Goal: Task Accomplishment & Management: Use online tool/utility

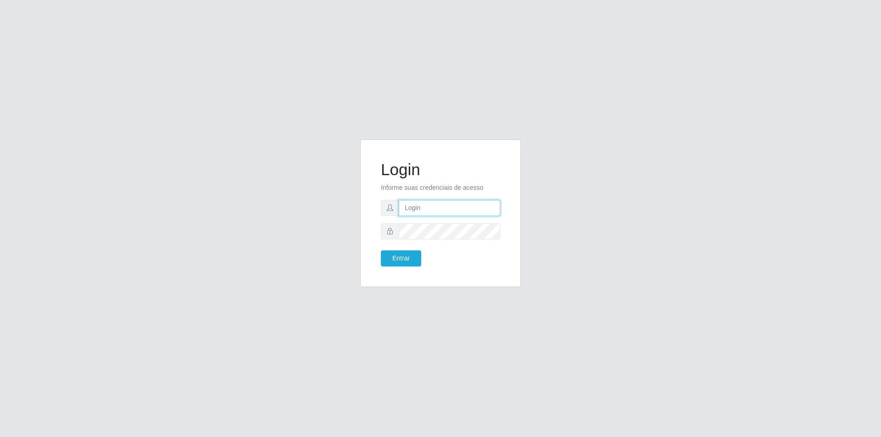
click at [424, 204] on input "text" at bounding box center [449, 208] width 101 height 16
type input "[EMAIL_ADDRESS][DOMAIN_NAME]"
click at [381, 250] on button "Entrar" at bounding box center [401, 258] width 40 height 16
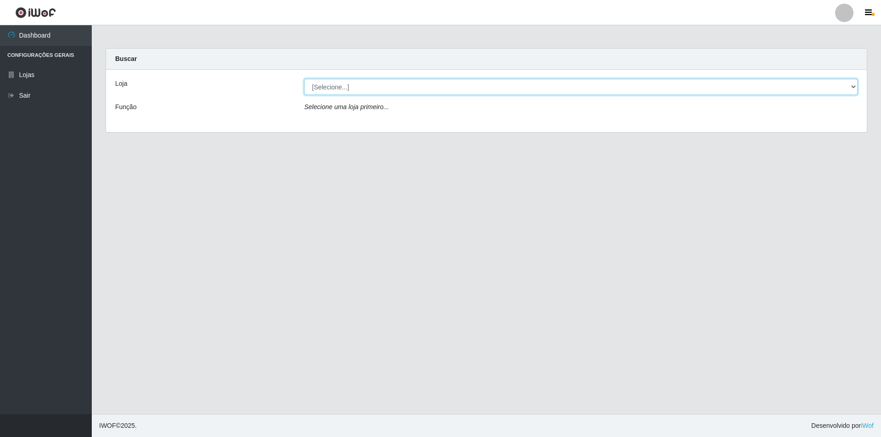
click at [546, 80] on select "[Selecione...] Atacado Vem - Loja 31 [GEOGRAPHIC_DATA]" at bounding box center [580, 87] width 553 height 16
select select "437"
click at [304, 79] on select "[Selecione...] Atacado Vem - Loja 31 [GEOGRAPHIC_DATA]" at bounding box center [580, 87] width 553 height 16
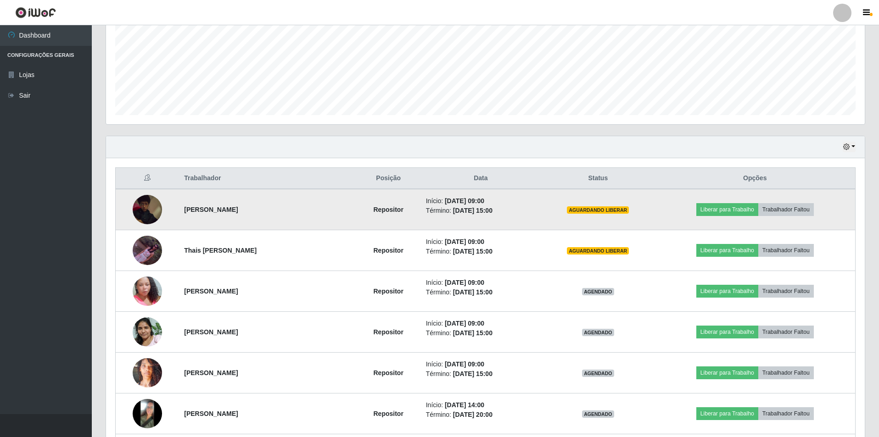
scroll to position [229, 0]
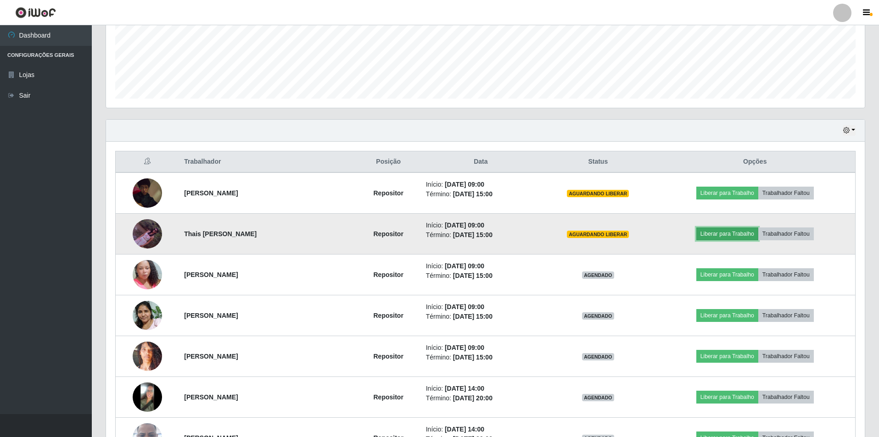
click at [712, 234] on button "Liberar para Trabalho" at bounding box center [727, 234] width 62 height 13
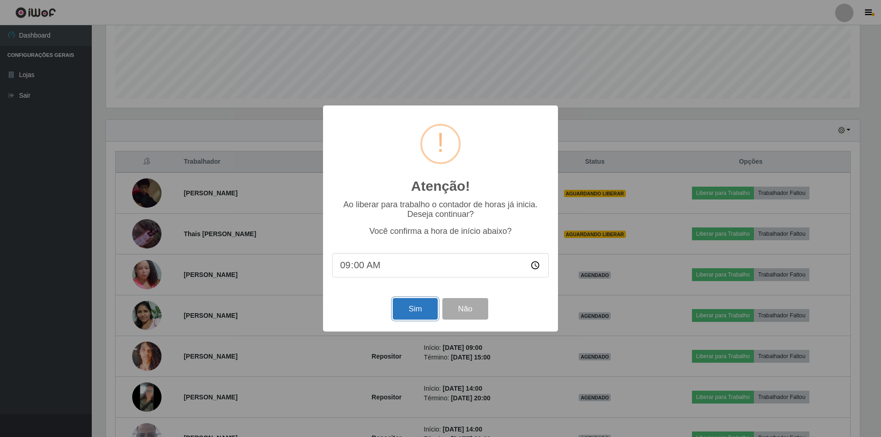
click at [431, 312] on button "Sim" at bounding box center [415, 309] width 45 height 22
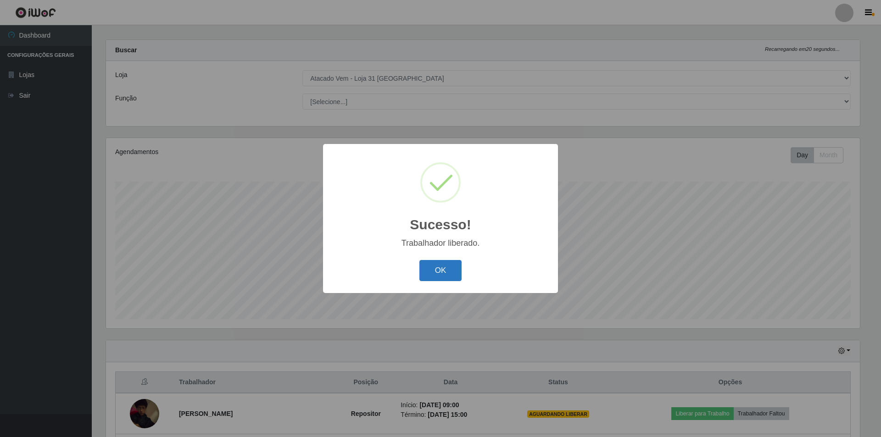
click at [449, 276] on button "OK" at bounding box center [440, 271] width 43 height 22
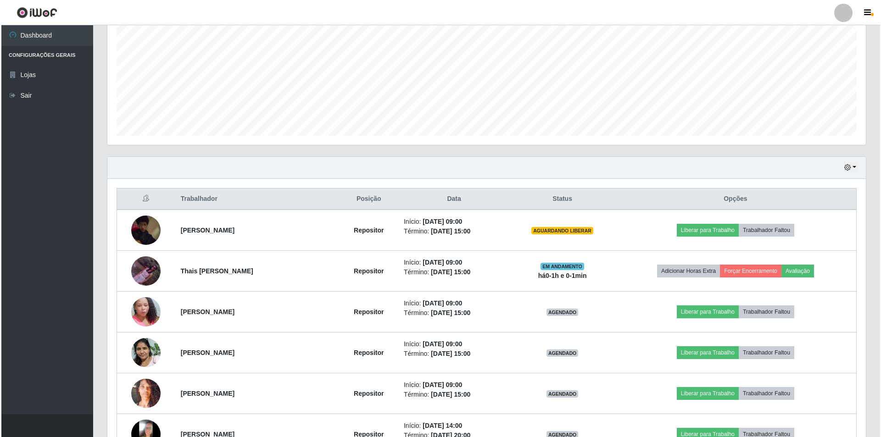
scroll to position [238, 0]
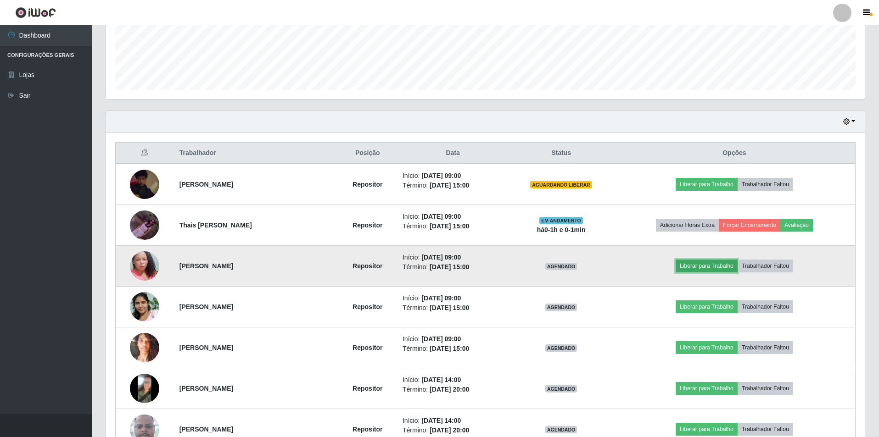
click at [699, 265] on button "Liberar para Trabalho" at bounding box center [706, 266] width 62 height 13
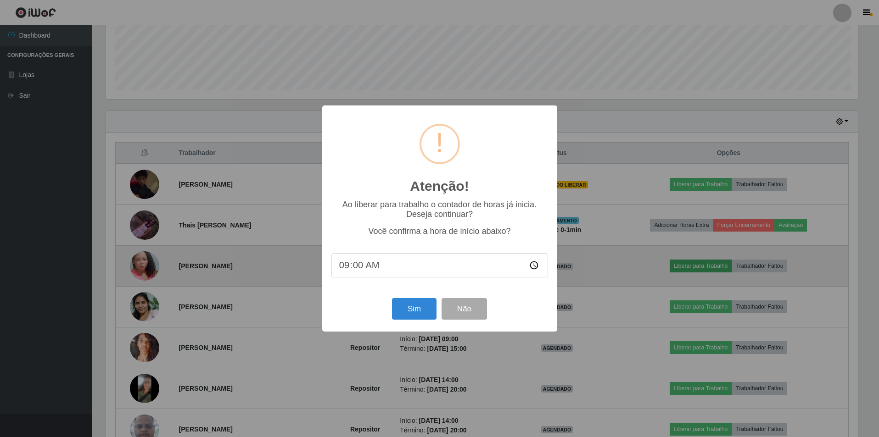
scroll to position [190, 754]
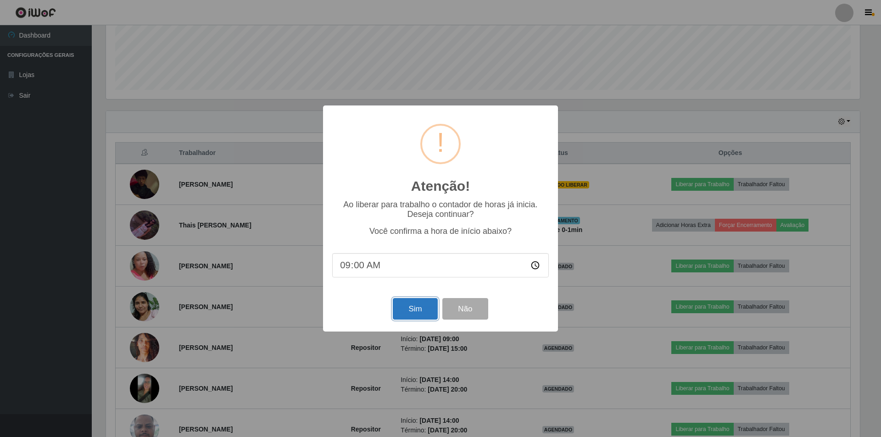
click at [415, 308] on button "Sim" at bounding box center [415, 309] width 45 height 22
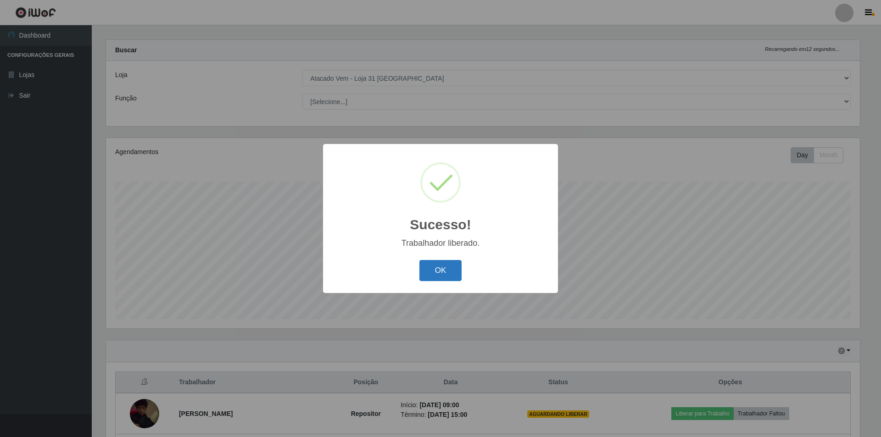
click at [449, 280] on button "OK" at bounding box center [440, 271] width 43 height 22
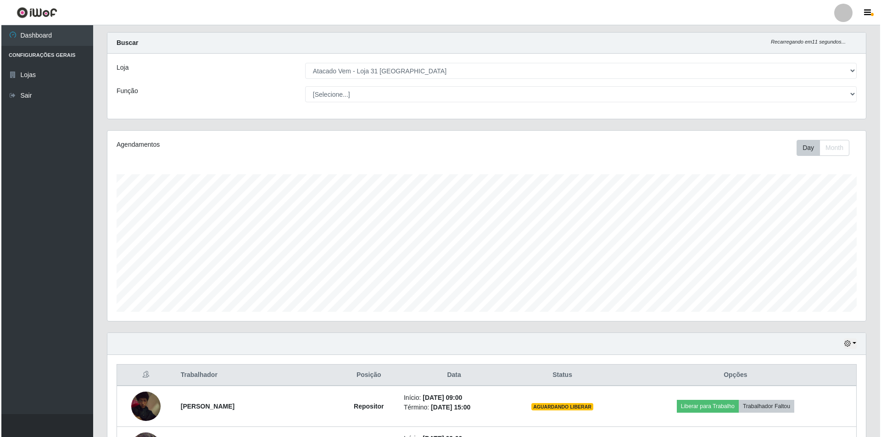
scroll to position [238, 0]
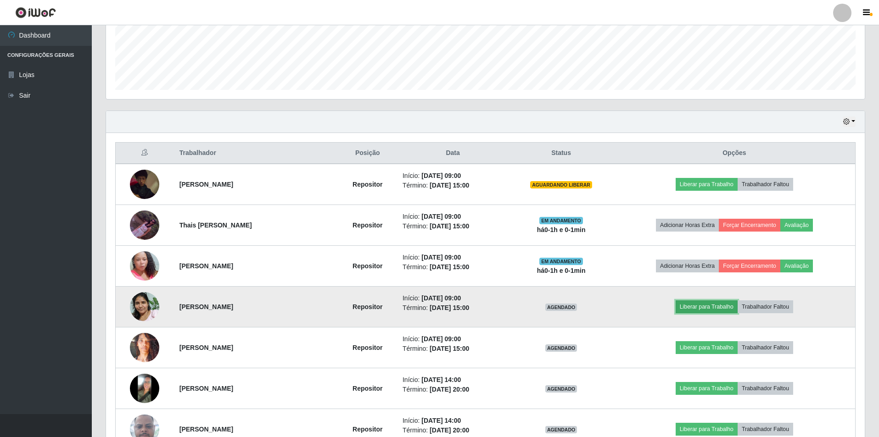
click at [711, 307] on button "Liberar para Trabalho" at bounding box center [706, 306] width 62 height 13
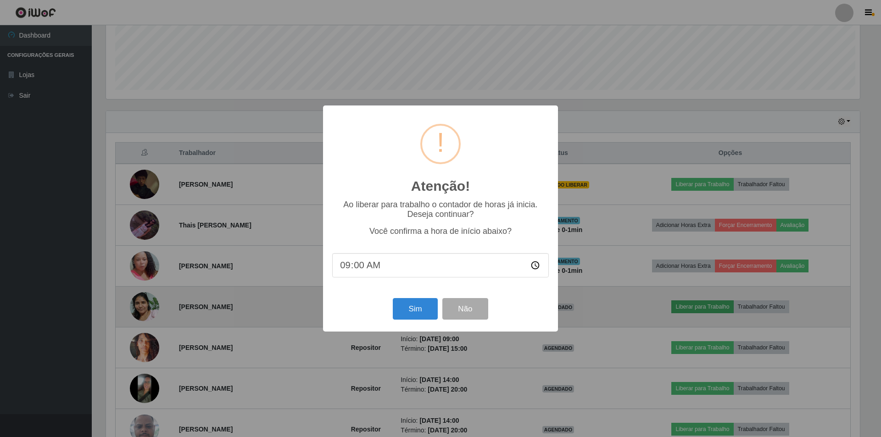
scroll to position [190, 754]
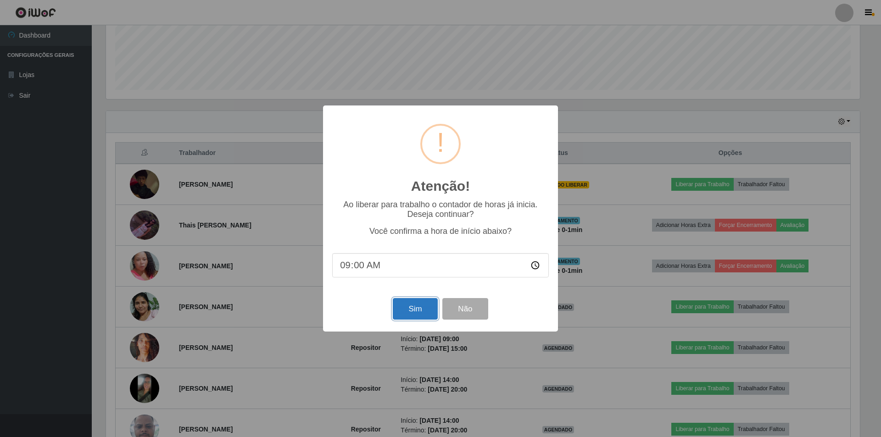
click at [406, 308] on button "Sim" at bounding box center [415, 309] width 45 height 22
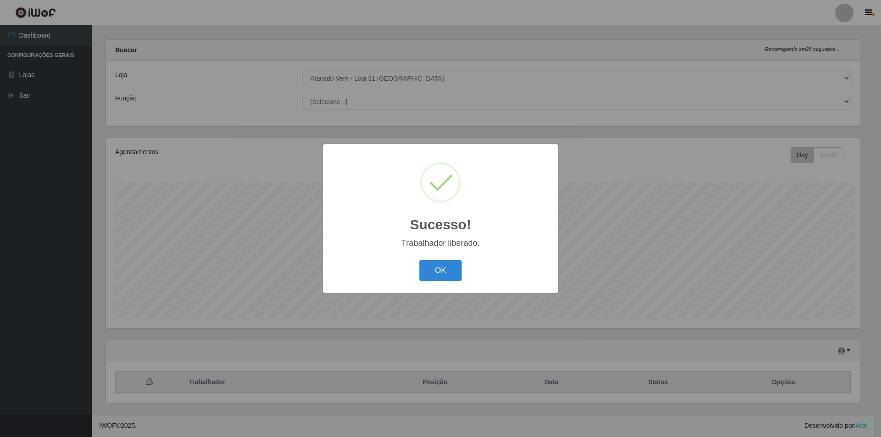
scroll to position [0, 0]
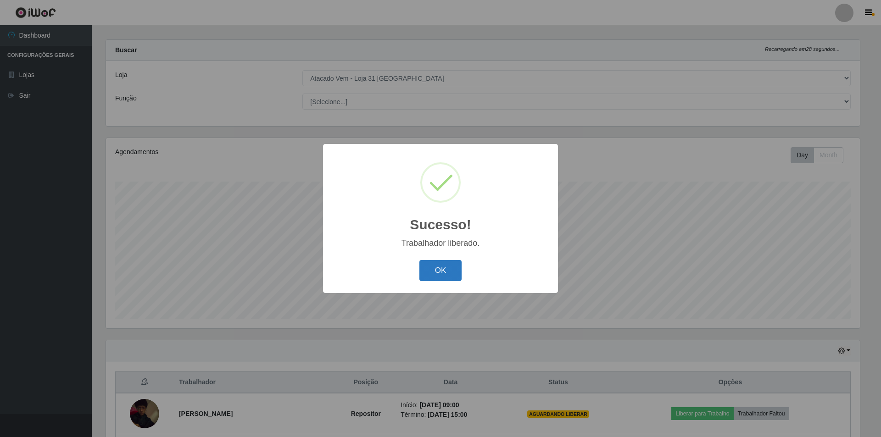
click at [449, 271] on button "OK" at bounding box center [440, 271] width 43 height 22
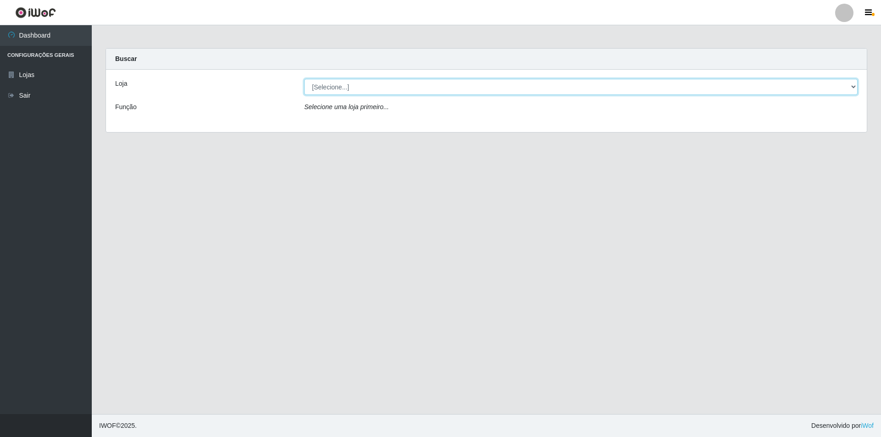
click at [335, 88] on select "[Selecione...] Atacado Vem - Loja 31 [GEOGRAPHIC_DATA]" at bounding box center [580, 87] width 553 height 16
select select "437"
click at [304, 79] on select "[Selecione...] Atacado Vem - Loja 31 [GEOGRAPHIC_DATA]" at bounding box center [580, 87] width 553 height 16
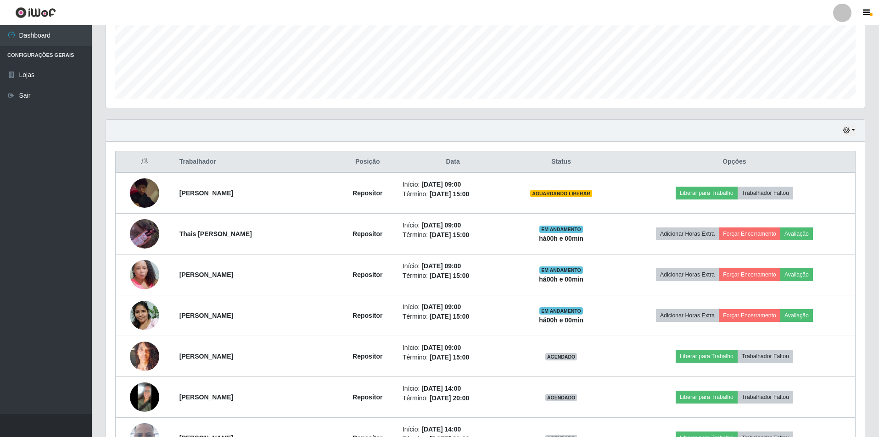
scroll to position [275, 0]
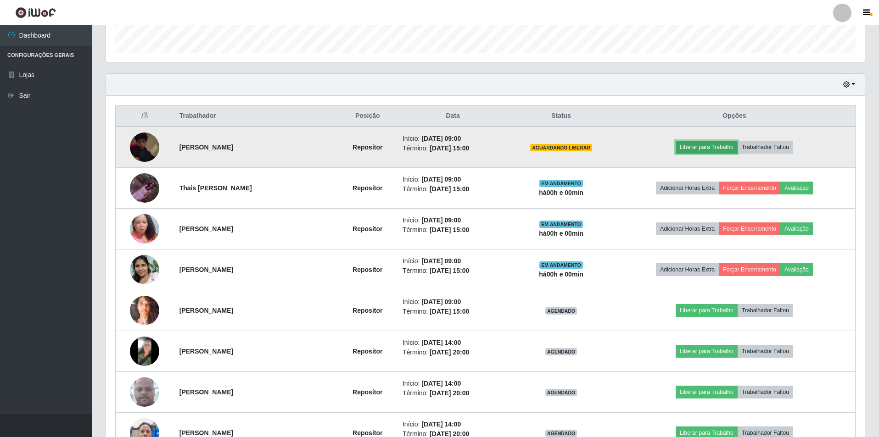
click at [713, 147] on button "Liberar para Trabalho" at bounding box center [706, 147] width 62 height 13
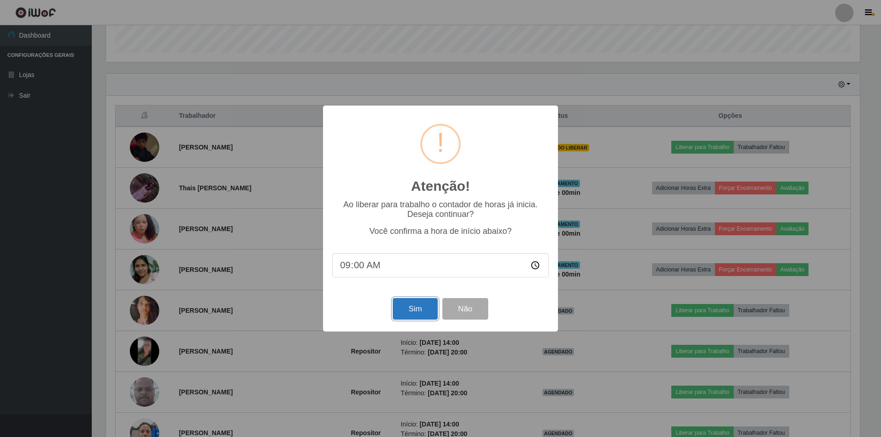
click at [405, 309] on button "Sim" at bounding box center [415, 309] width 45 height 22
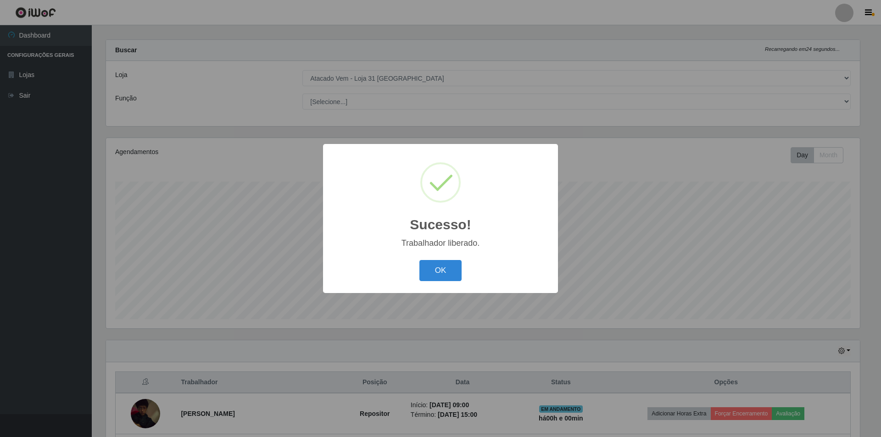
click at [440, 283] on div "OK Cancel" at bounding box center [440, 270] width 217 height 26
click at [441, 272] on button "OK" at bounding box center [440, 271] width 43 height 22
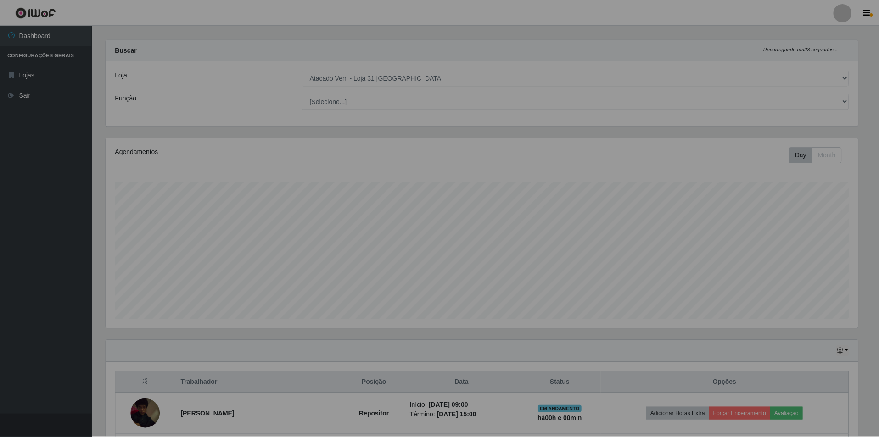
scroll to position [190, 758]
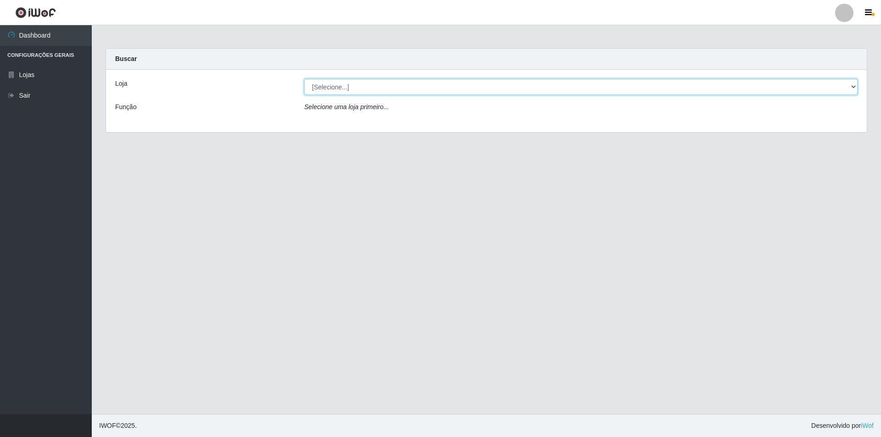
click at [337, 81] on select "[Selecione...] Atacado Vem - Loja 31 [GEOGRAPHIC_DATA]" at bounding box center [580, 87] width 553 height 16
select select "437"
click at [304, 79] on select "[Selecione...] Atacado Vem - Loja 31 [GEOGRAPHIC_DATA]" at bounding box center [580, 87] width 553 height 16
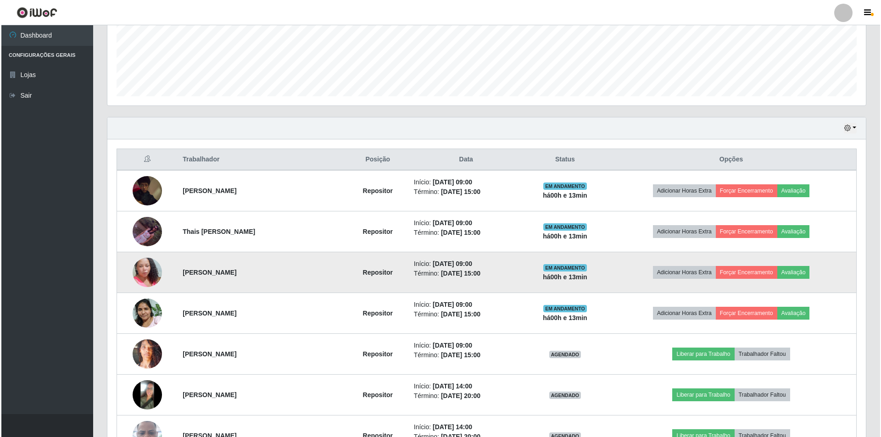
scroll to position [321, 0]
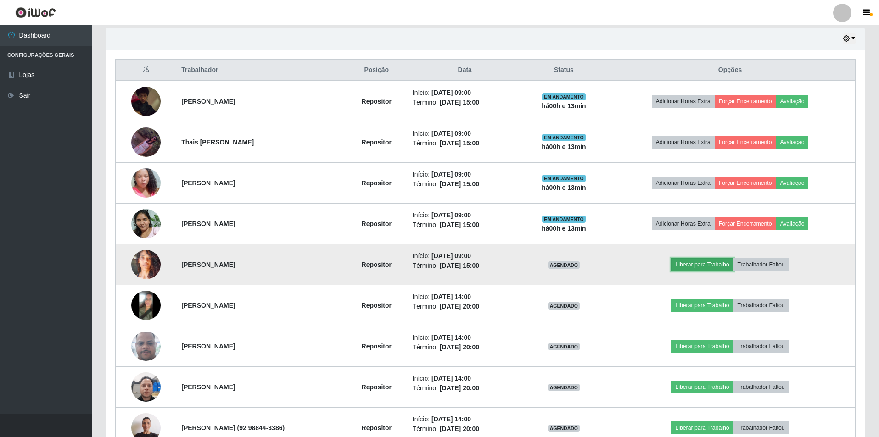
click at [697, 264] on button "Liberar para Trabalho" at bounding box center [702, 264] width 62 height 13
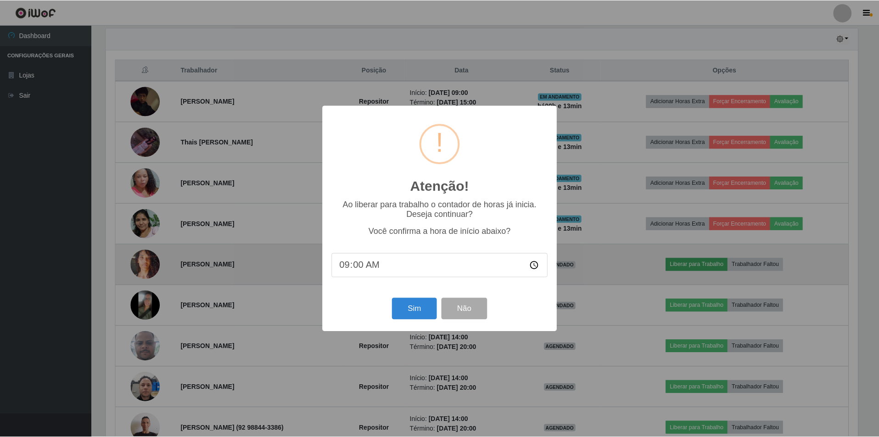
scroll to position [190, 754]
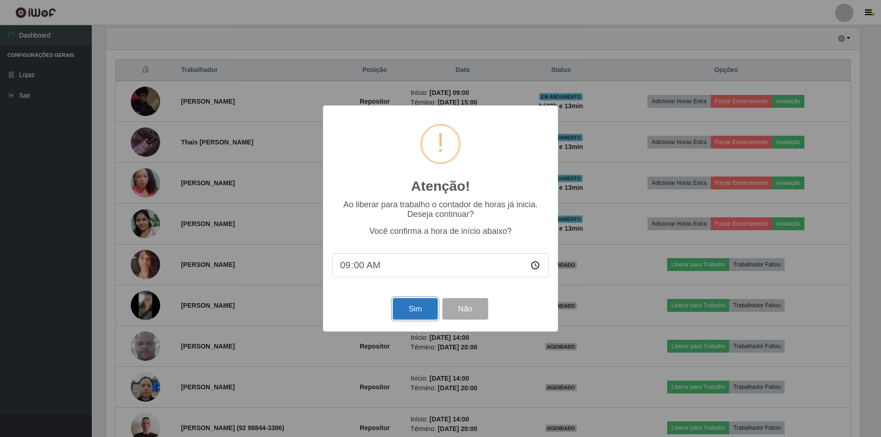
click at [405, 309] on button "Sim" at bounding box center [415, 309] width 45 height 22
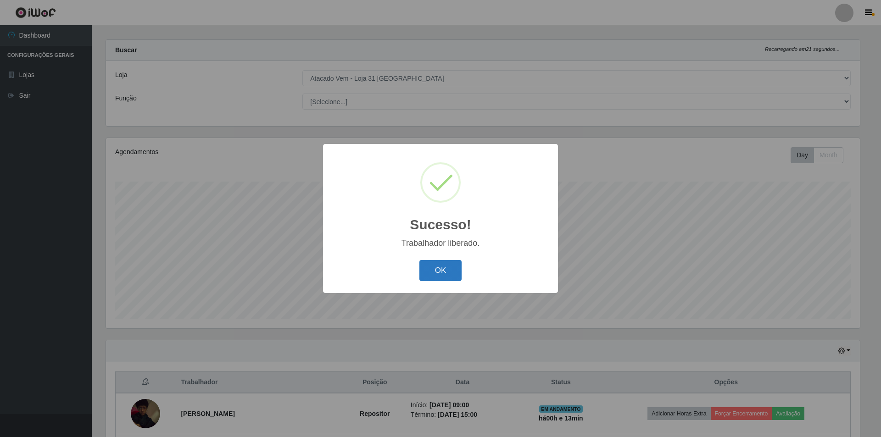
click at [456, 279] on button "OK" at bounding box center [440, 271] width 43 height 22
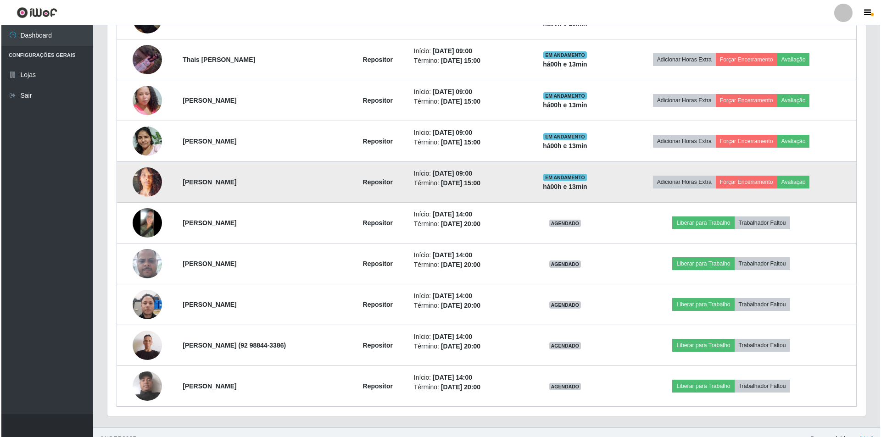
scroll to position [417, 0]
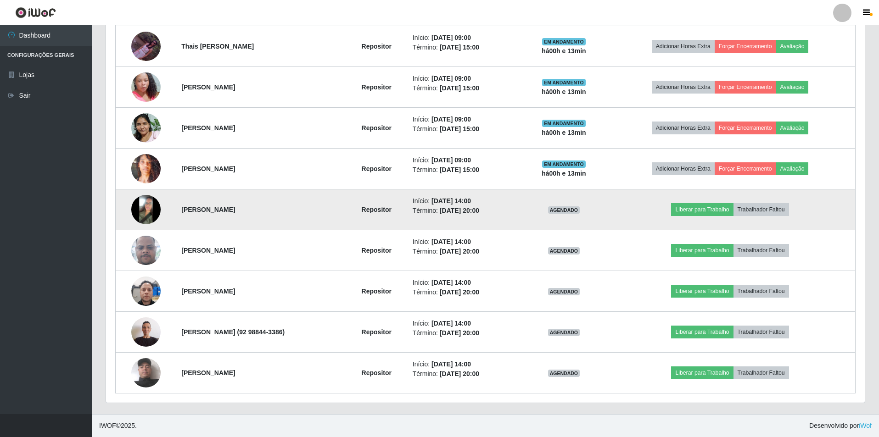
click at [146, 211] on img at bounding box center [145, 209] width 29 height 29
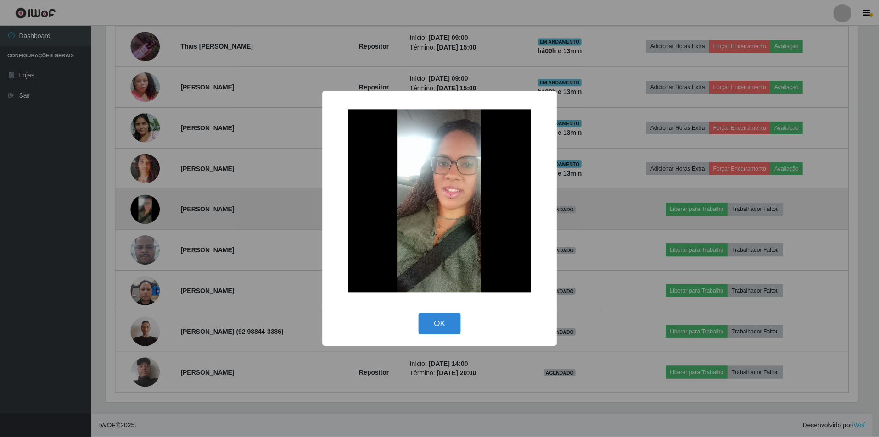
scroll to position [190, 754]
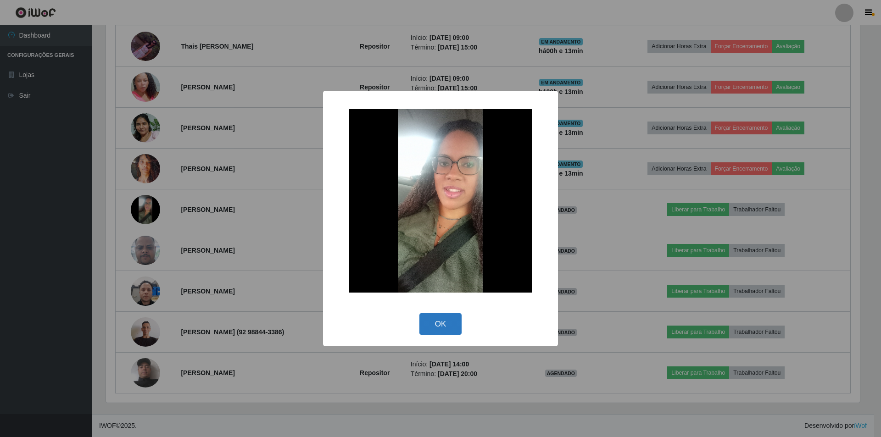
click at [434, 322] on button "OK" at bounding box center [440, 324] width 43 height 22
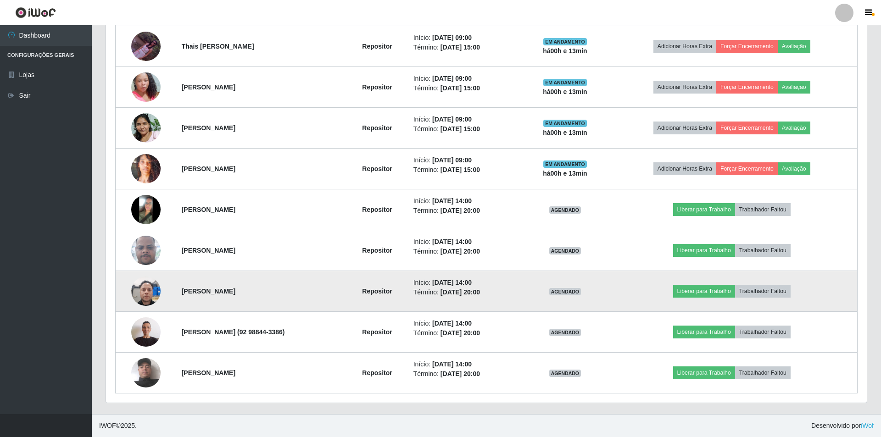
scroll to position [190, 758]
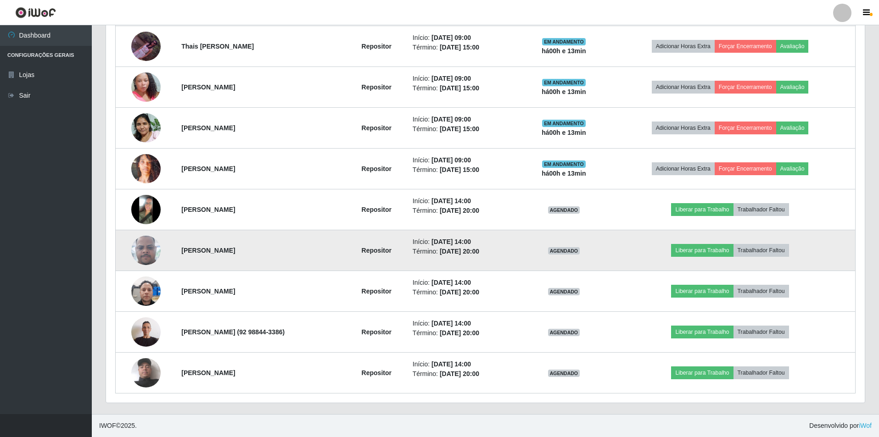
click at [148, 255] on img at bounding box center [145, 250] width 29 height 65
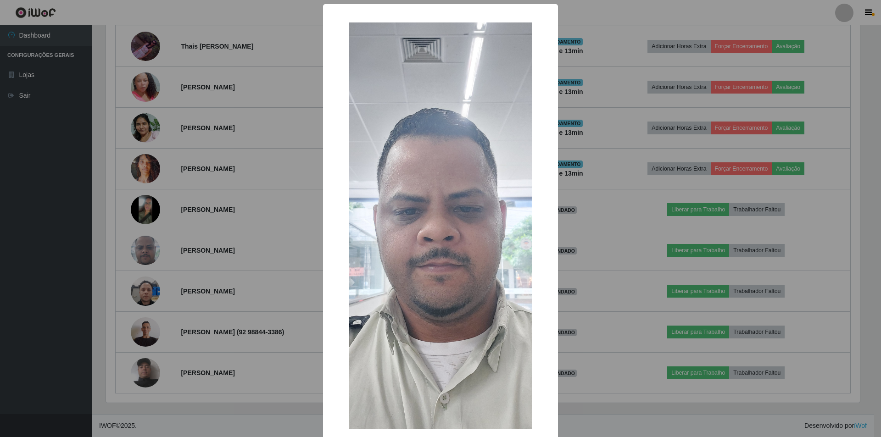
click at [247, 291] on div "× OK Cancel" at bounding box center [440, 218] width 881 height 437
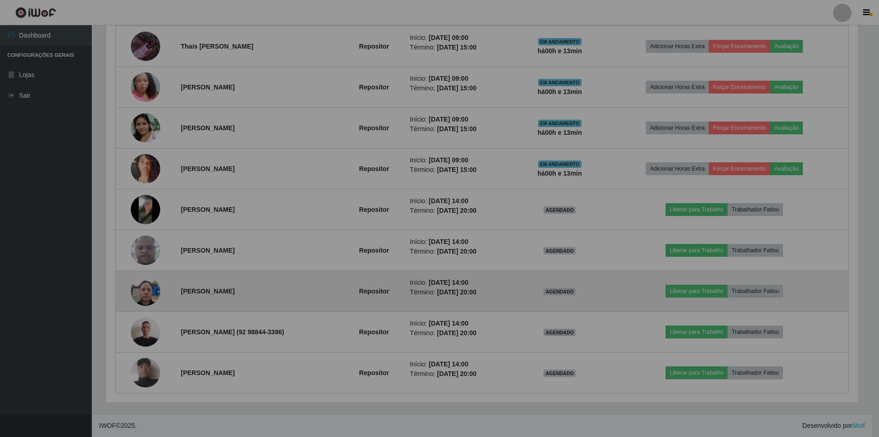
scroll to position [190, 758]
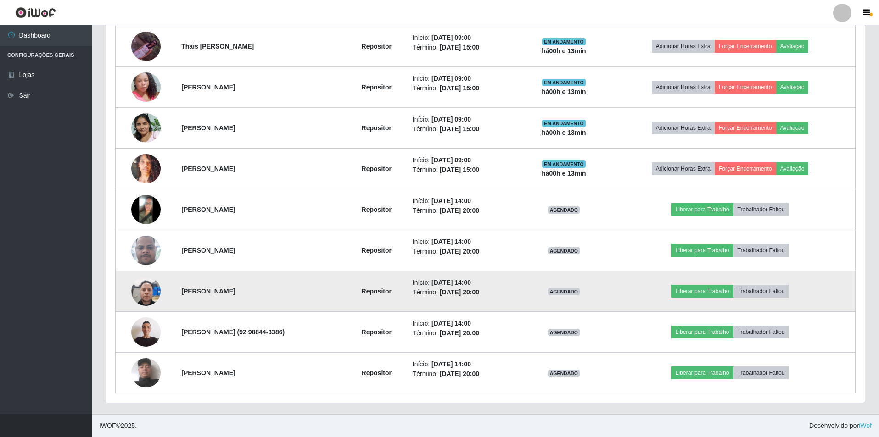
click at [141, 296] on img at bounding box center [145, 291] width 29 height 39
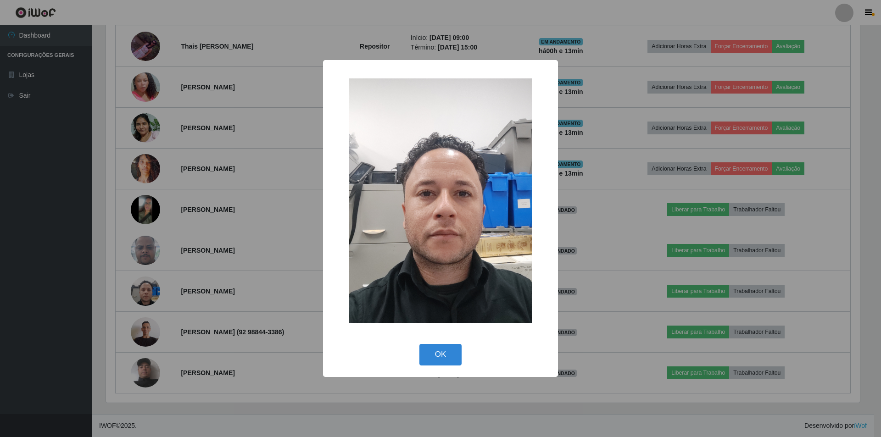
click at [197, 310] on div "× OK Cancel" at bounding box center [440, 218] width 881 height 437
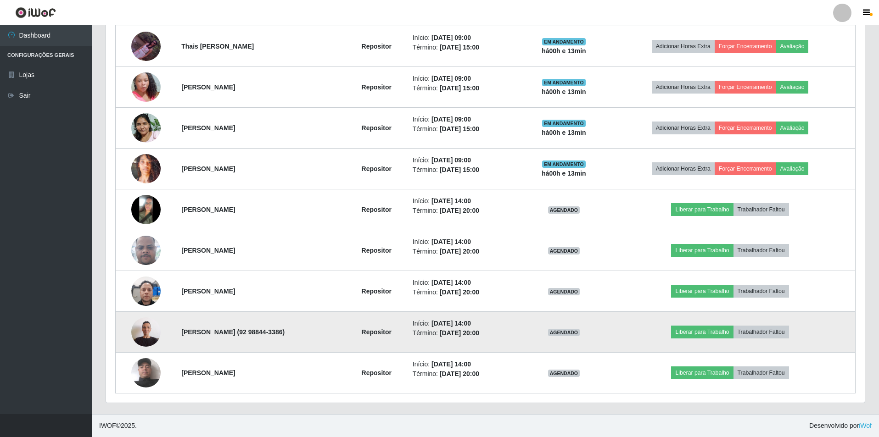
scroll to position [190, 758]
click at [135, 327] on img at bounding box center [145, 331] width 29 height 39
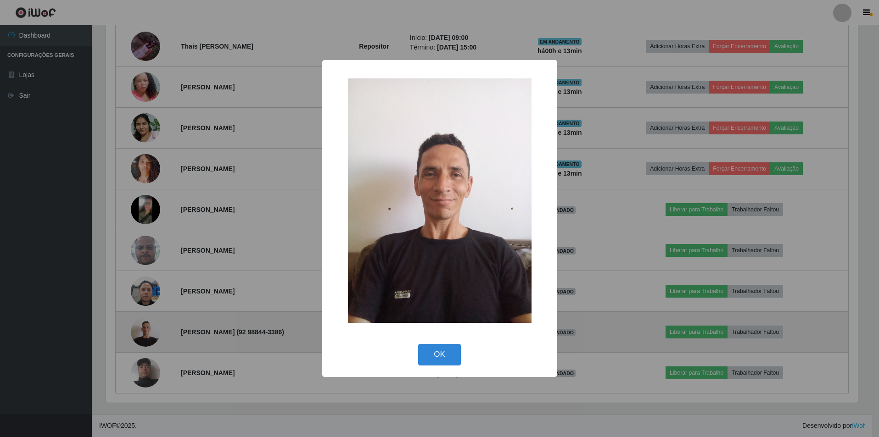
scroll to position [190, 754]
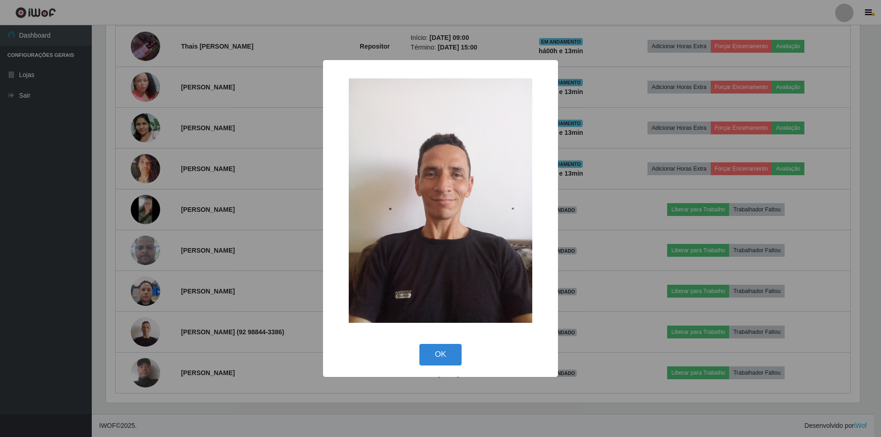
click at [232, 256] on div "× OK Cancel" at bounding box center [440, 218] width 881 height 437
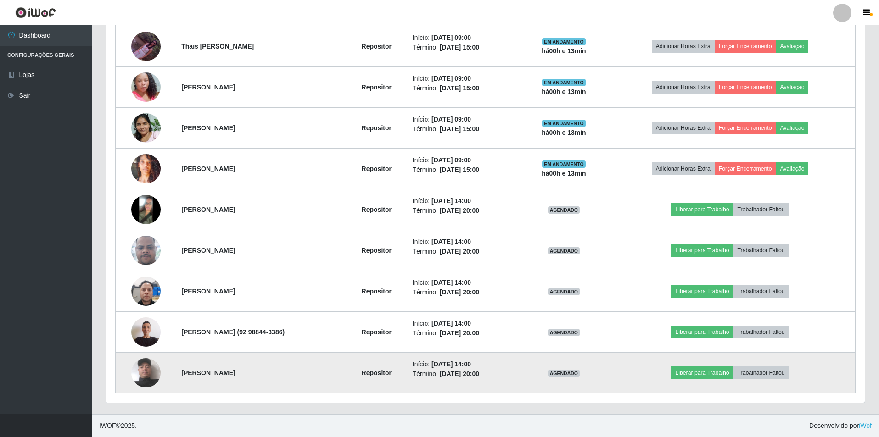
scroll to position [0, 0]
click at [145, 372] on img at bounding box center [145, 373] width 29 height 52
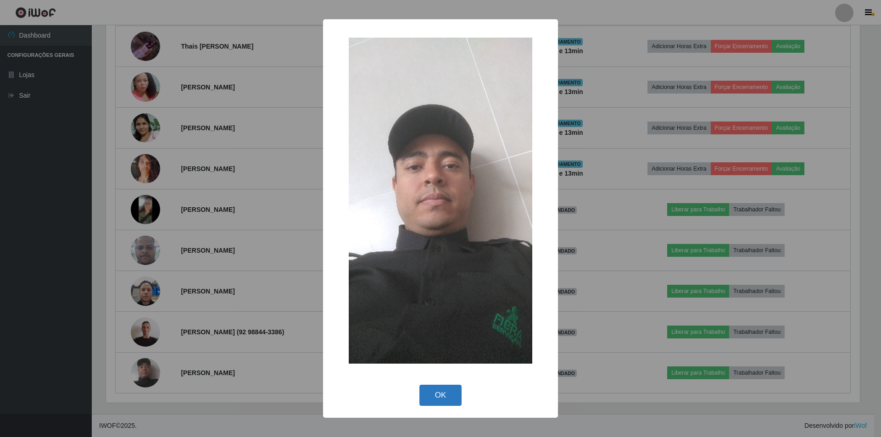
click at [449, 390] on button "OK" at bounding box center [440, 396] width 43 height 22
